Goal: Find specific page/section: Find specific page/section

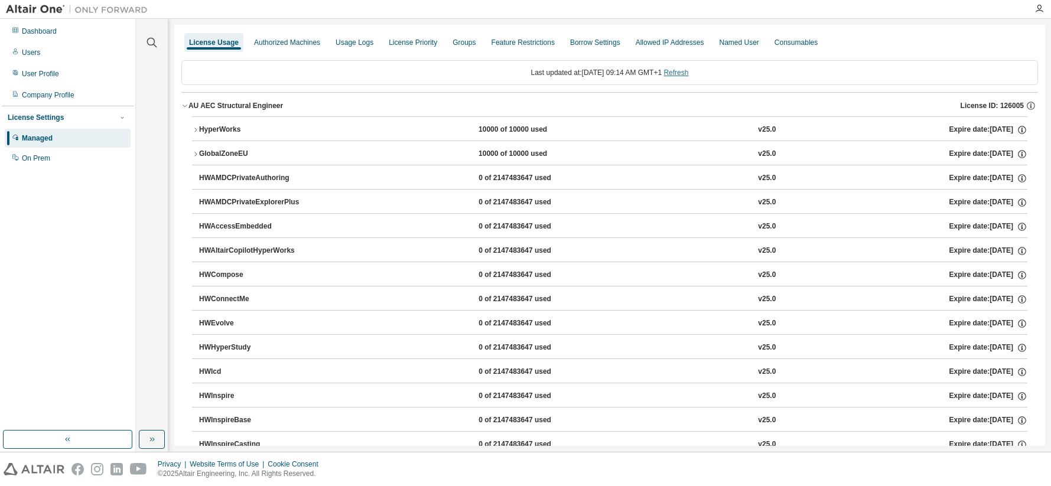
click at [684, 75] on link "Refresh" at bounding box center [675, 73] width 25 height 8
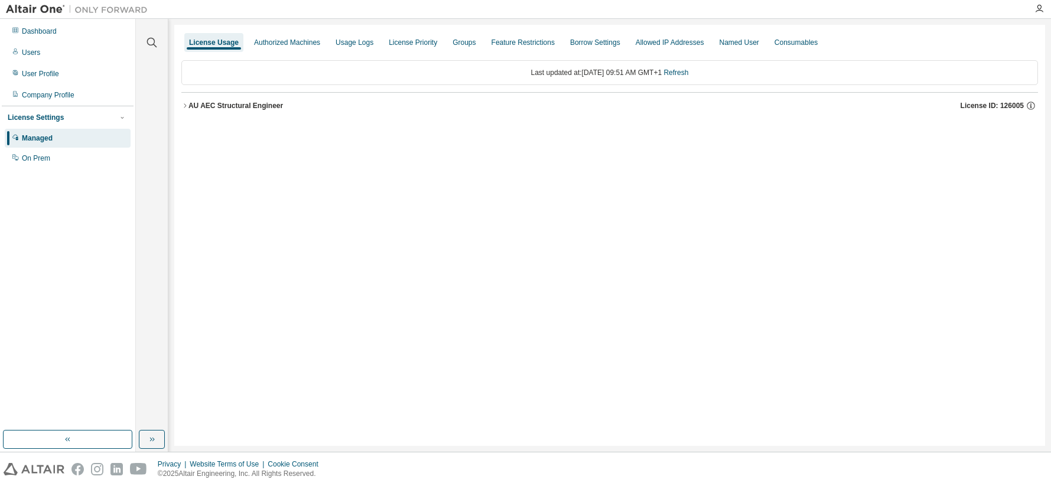
click at [188, 106] on icon "button" at bounding box center [184, 105] width 7 height 7
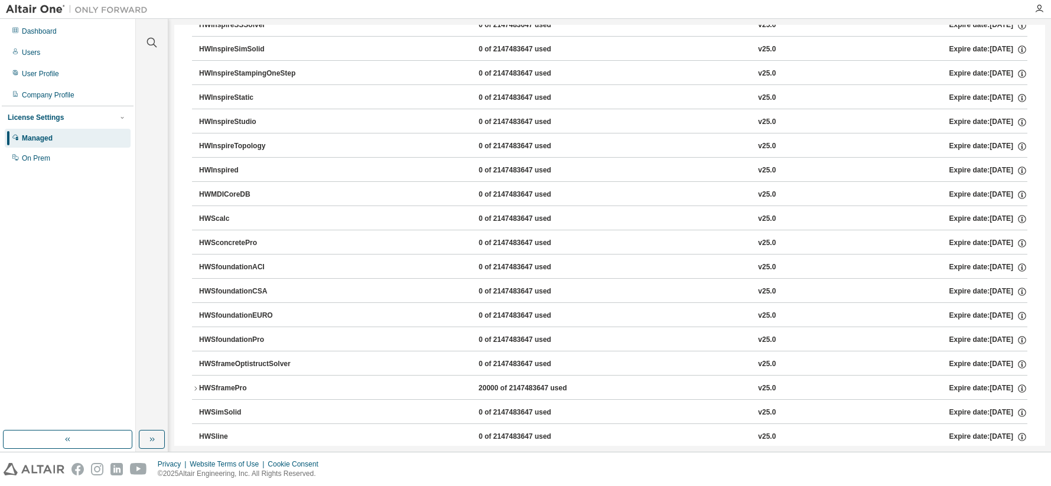
scroll to position [827, 0]
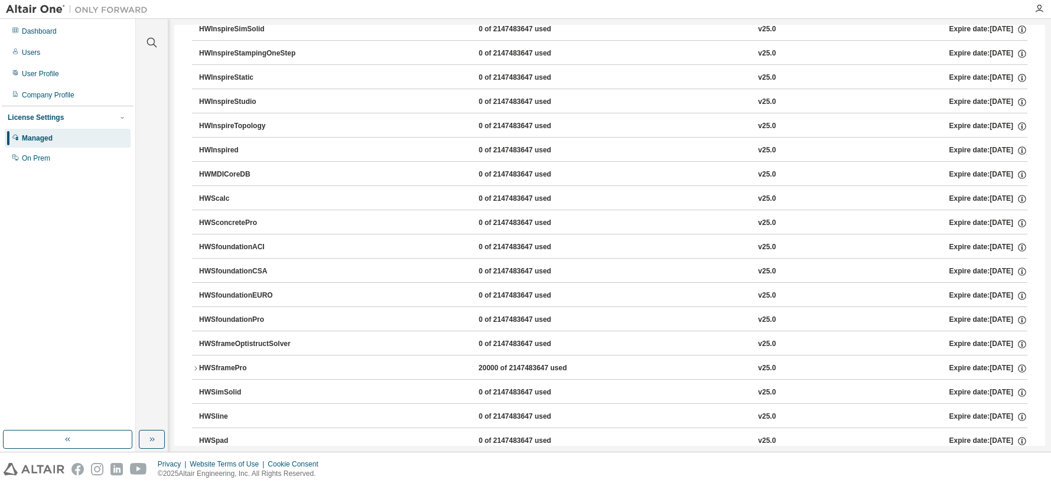
click at [199, 369] on div "HWSframePro" at bounding box center [252, 368] width 106 height 11
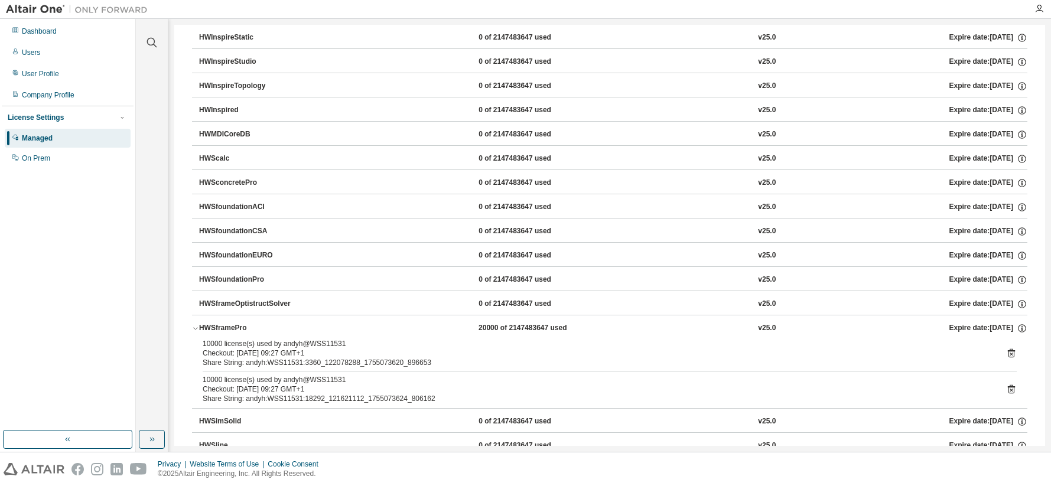
scroll to position [945, 0]
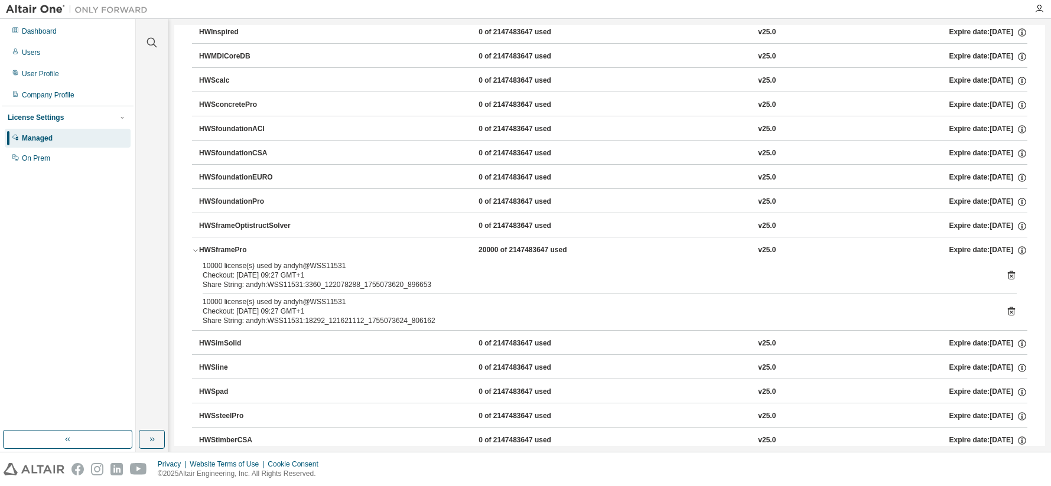
click at [195, 249] on icon "button" at bounding box center [195, 250] width 7 height 7
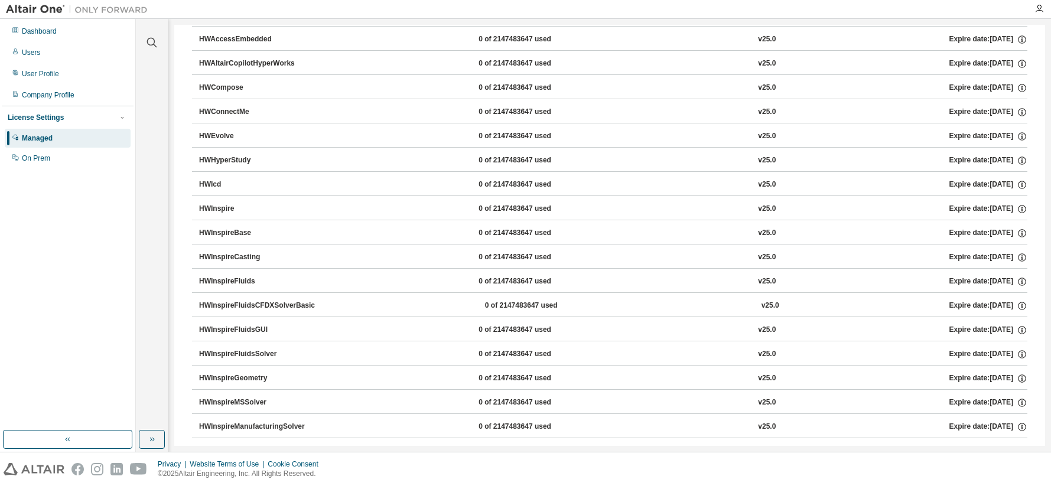
scroll to position [0, 0]
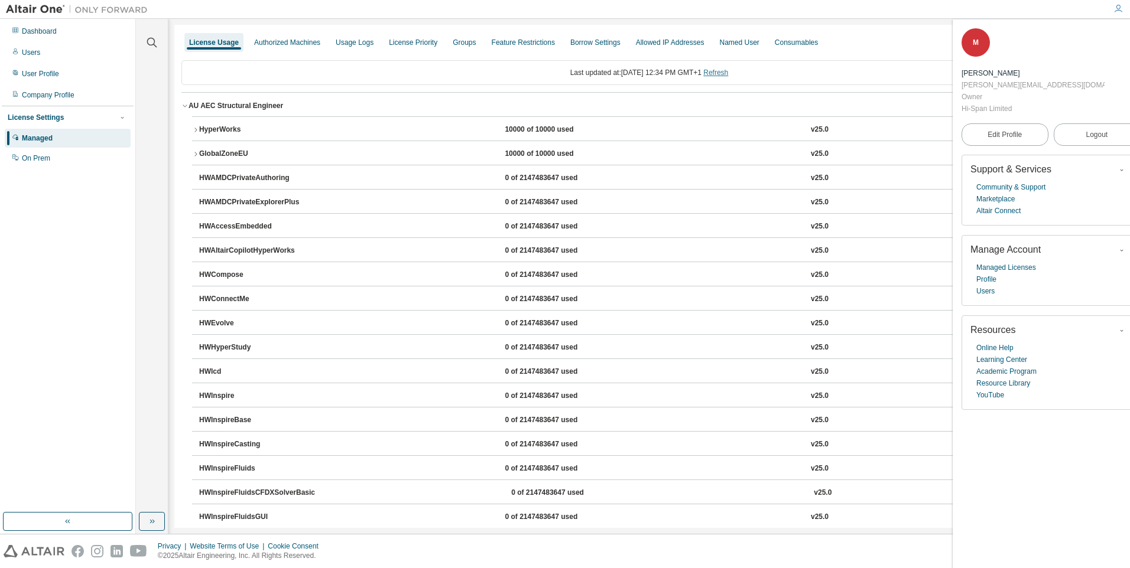
click at [725, 72] on link "Refresh" at bounding box center [715, 73] width 25 height 8
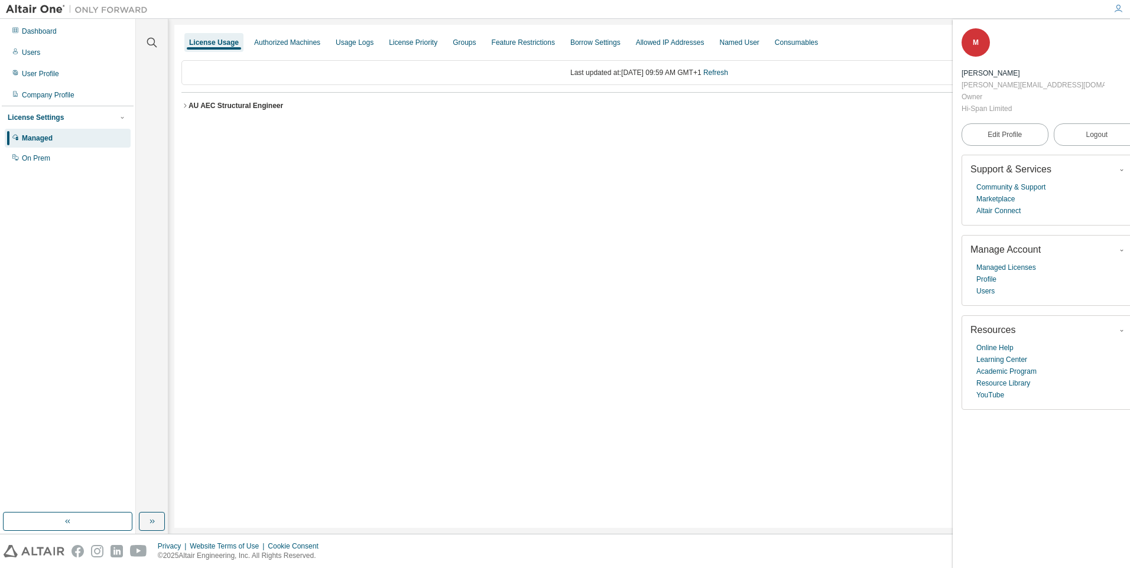
click at [188, 108] on icon "button" at bounding box center [184, 105] width 7 height 7
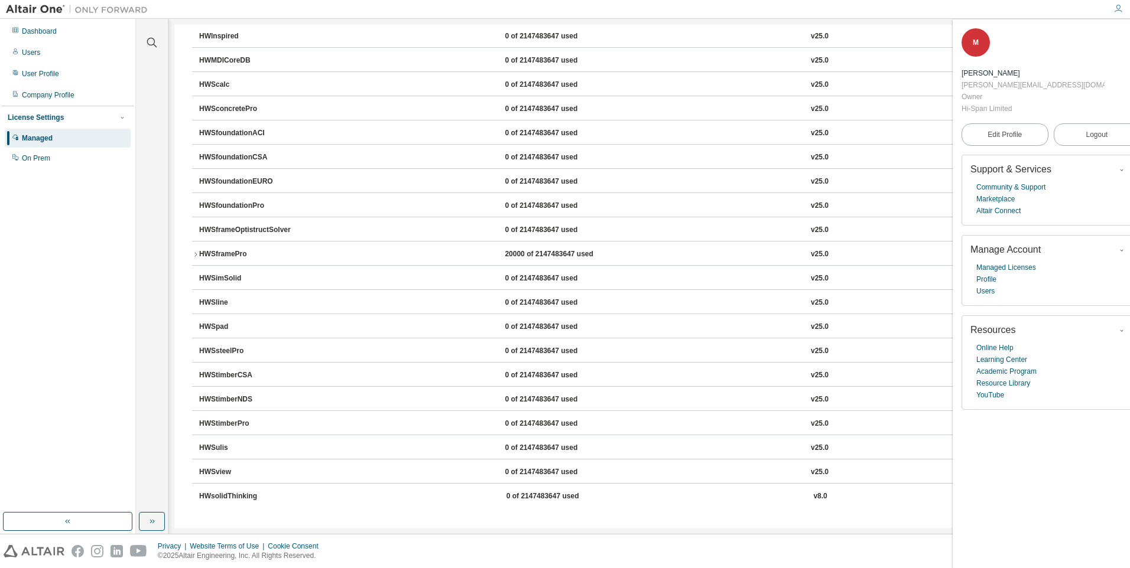
scroll to position [942, 0]
click at [199, 252] on div "HWSframePro" at bounding box center [252, 254] width 106 height 11
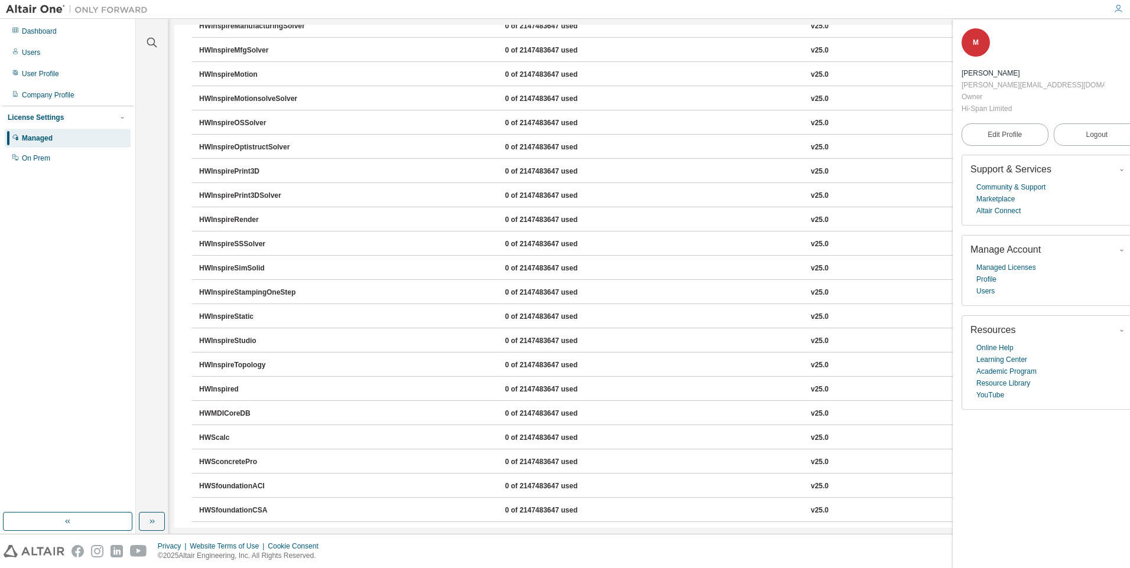
scroll to position [587, 0]
click at [38, 158] on div "On Prem" at bounding box center [36, 158] width 28 height 9
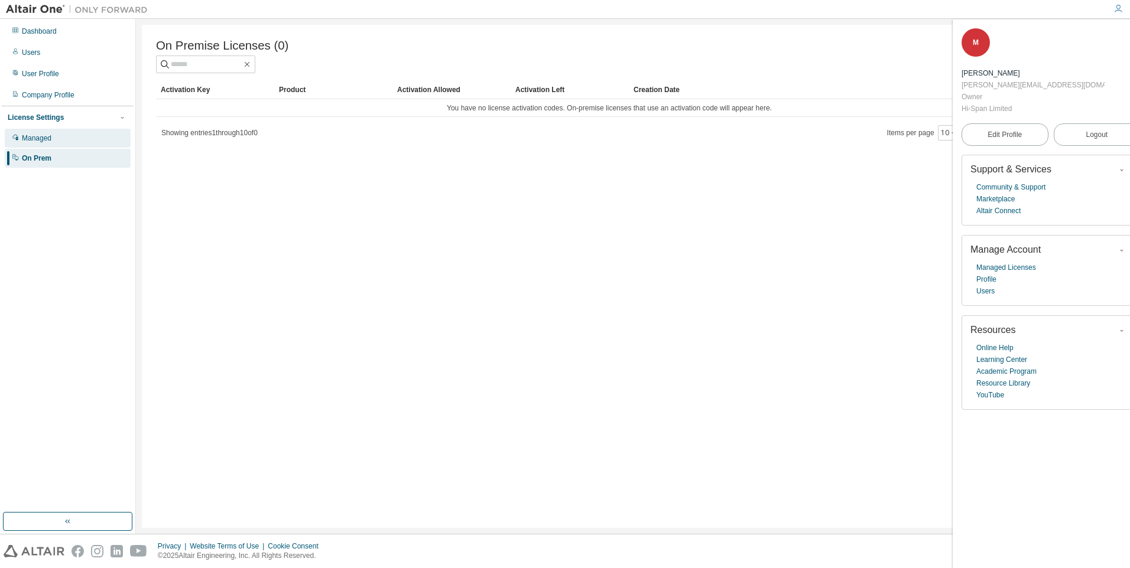
click at [41, 137] on div "Managed" at bounding box center [37, 138] width 30 height 9
